Goal: Task Accomplishment & Management: Use online tool/utility

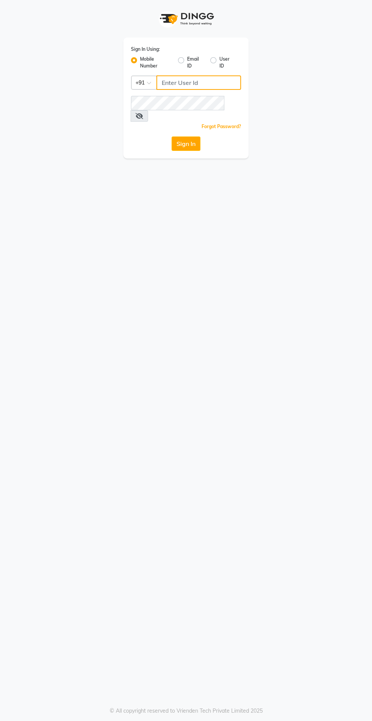
click at [168, 85] on input "Username" at bounding box center [198, 82] width 85 height 14
type input "8087909708"
click at [171, 137] on button "Sign In" at bounding box center [185, 144] width 29 height 14
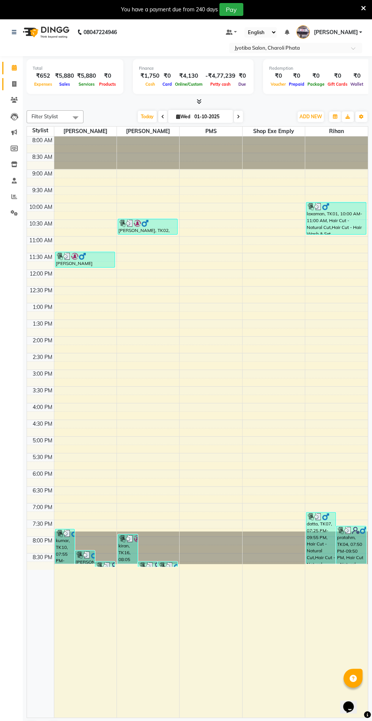
click at [14, 84] on icon at bounding box center [14, 84] width 4 height 6
select select "service"
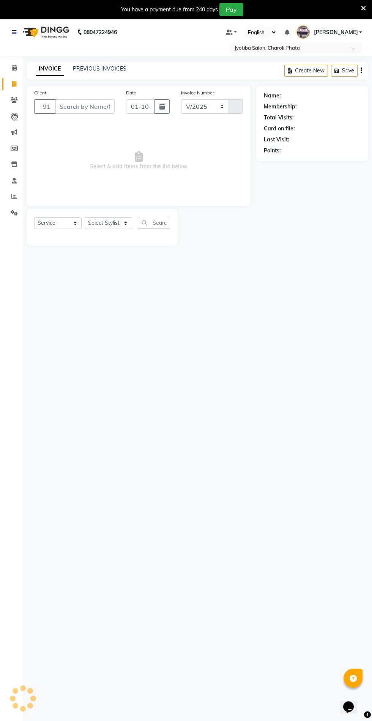
select select "5577"
type input "1087"
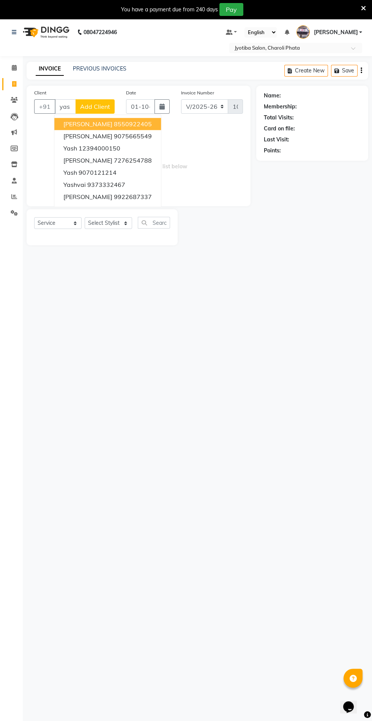
click at [114, 173] on ngb-highlight "9070121214" at bounding box center [98, 173] width 38 height 8
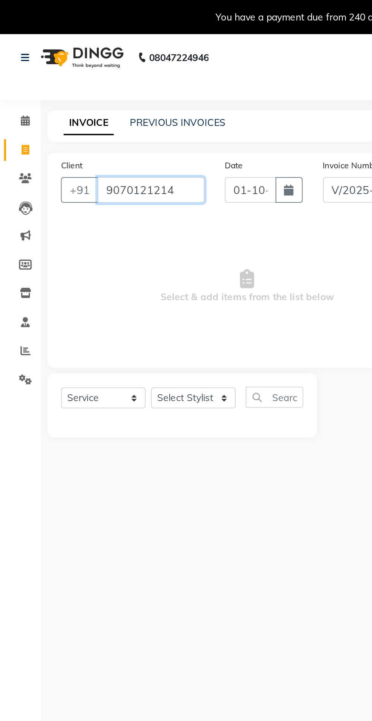
click at [99, 106] on input "9070121214" at bounding box center [85, 106] width 60 height 14
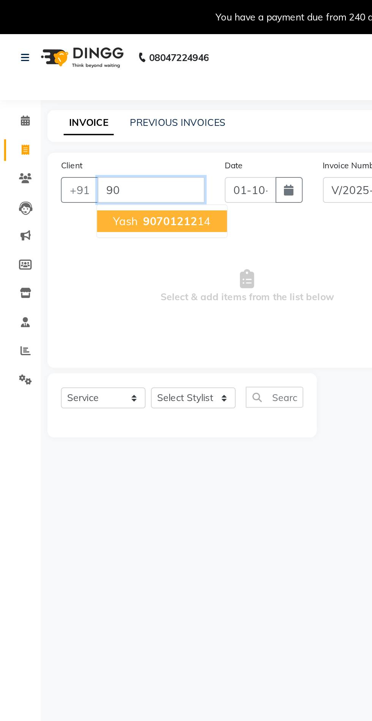
type input "9"
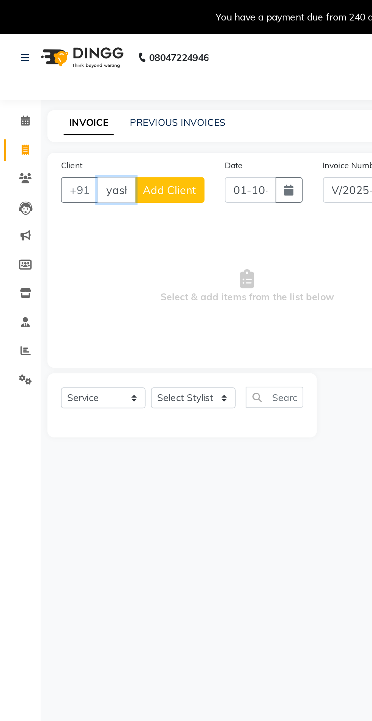
scroll to position [0, 0]
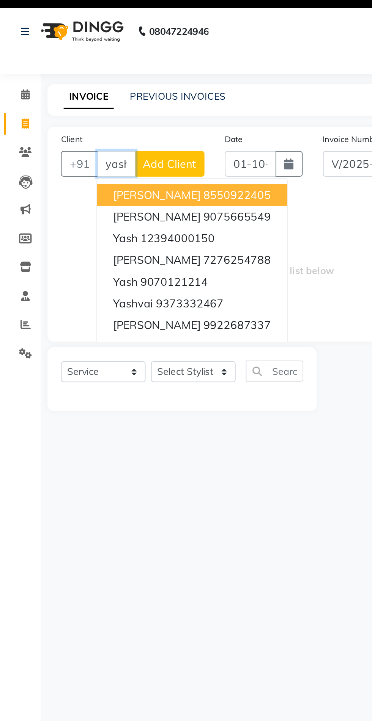
click at [83, 130] on button "[PERSON_NAME] 9075665549" at bounding box center [107, 136] width 107 height 12
type input "9075665549"
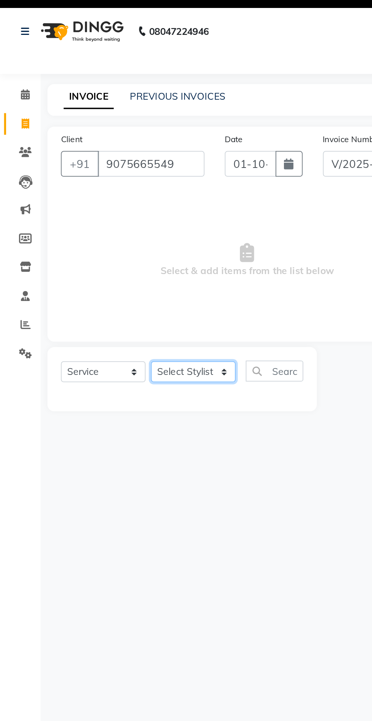
click at [104, 221] on select "Select Stylist [PERSON_NAME] PMS [PERSON_NAME] shop exe emply" at bounding box center [108, 223] width 47 height 12
select select "38049"
click at [85, 217] on select "Select Stylist [PERSON_NAME] PMS [PERSON_NAME] shop exe emply" at bounding box center [108, 223] width 47 height 12
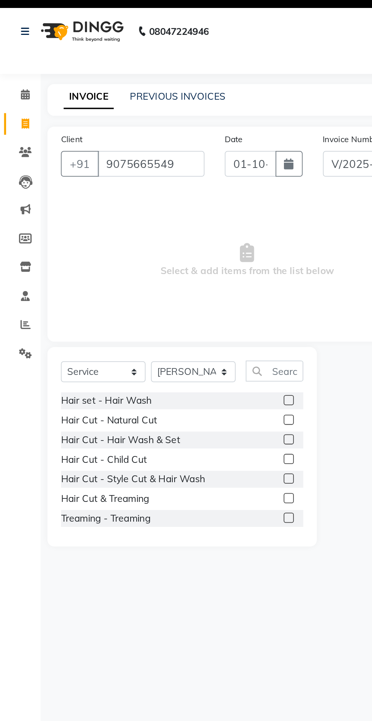
click at [159, 250] on label at bounding box center [162, 250] width 6 height 6
click at [159, 250] on input "checkbox" at bounding box center [161, 250] width 5 height 5
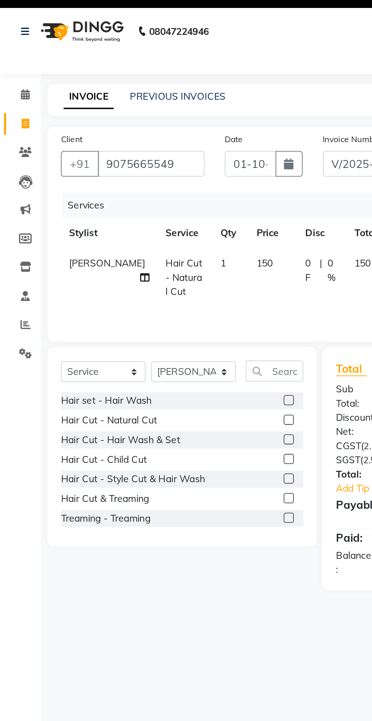
click at [161, 250] on label at bounding box center [162, 250] width 6 height 6
click at [161, 250] on input "checkbox" at bounding box center [161, 250] width 5 height 5
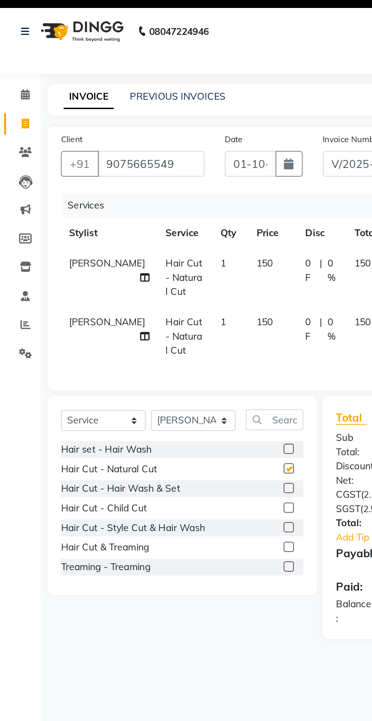
checkbox input "false"
click at [161, 266] on label at bounding box center [162, 267] width 6 height 6
click at [161, 266] on input "checkbox" at bounding box center [161, 266] width 5 height 5
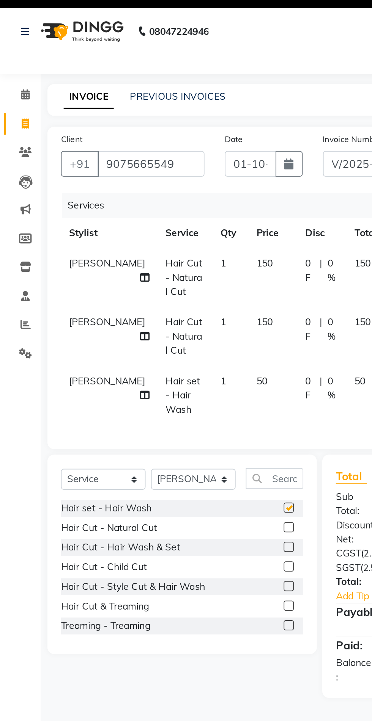
checkbox input "false"
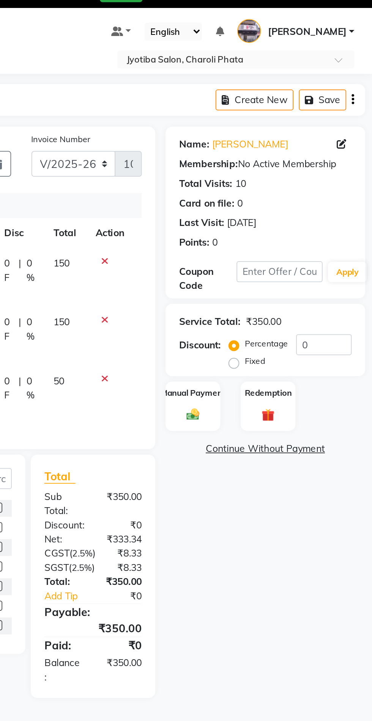
click at [272, 241] on div "Manual Payment" at bounding box center [271, 243] width 31 height 28
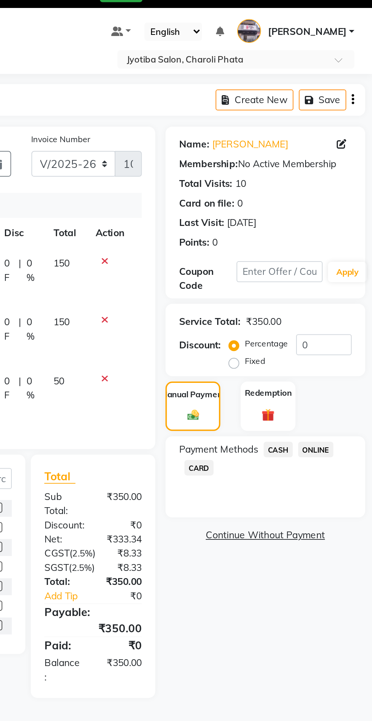
click at [313, 255] on div "Redemption" at bounding box center [313, 243] width 31 height 28
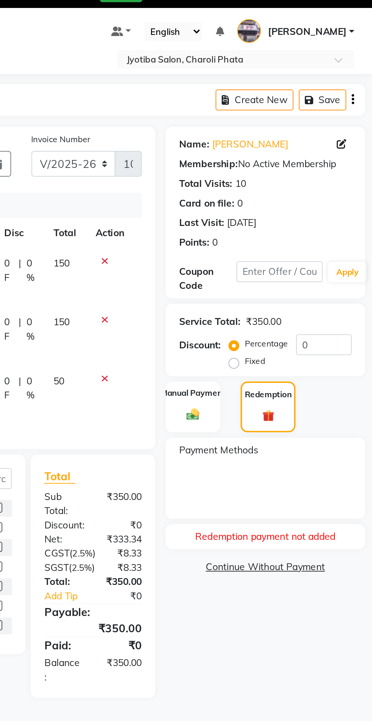
click at [272, 236] on label "Manual Payment" at bounding box center [271, 235] width 36 height 7
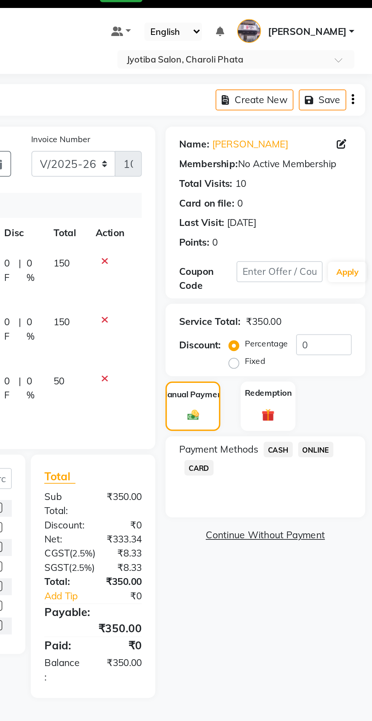
click at [316, 266] on span "CASH" at bounding box center [319, 266] width 16 height 9
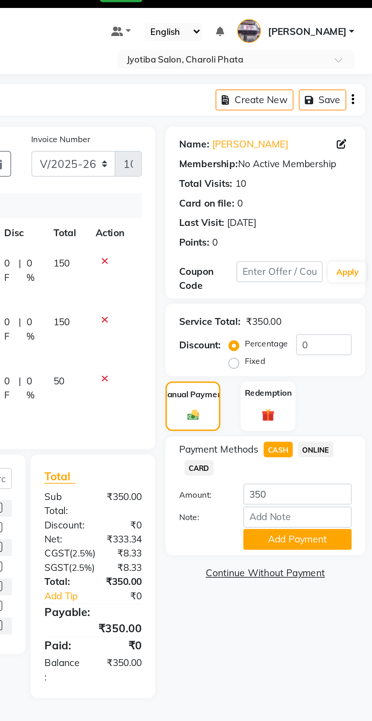
click at [309, 316] on button "Add Payment" at bounding box center [330, 317] width 61 height 12
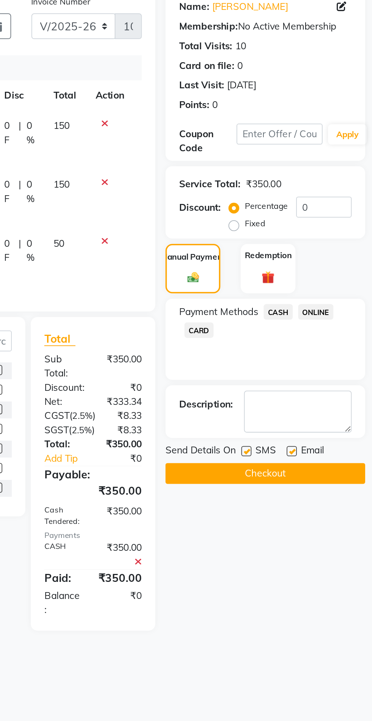
click at [285, 360] on button "Checkout" at bounding box center [312, 358] width 112 height 12
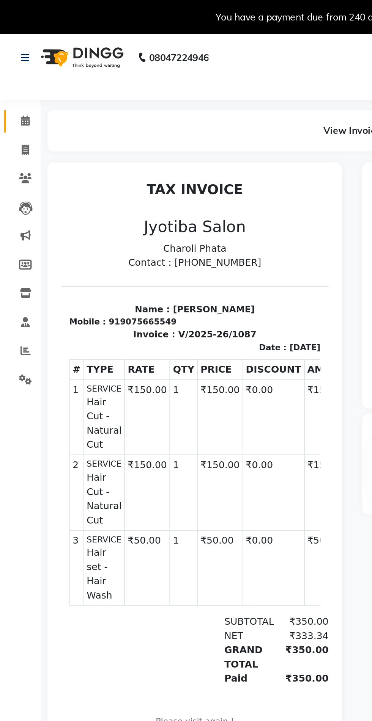
click at [6, 71] on link "Calendar" at bounding box center [11, 68] width 18 height 13
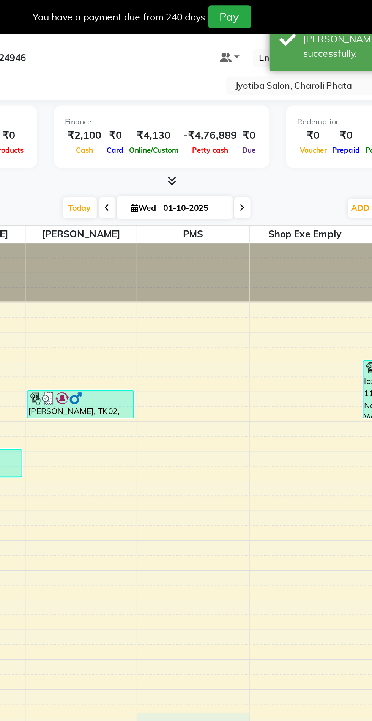
select select "39354"
select select "960"
select select "tentative"
